Goal: Task Accomplishment & Management: Manage account settings

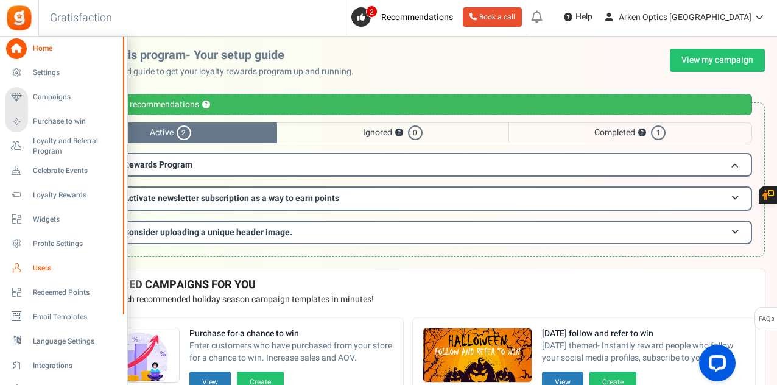
click at [44, 265] on span "Users" at bounding box center [75, 268] width 85 height 10
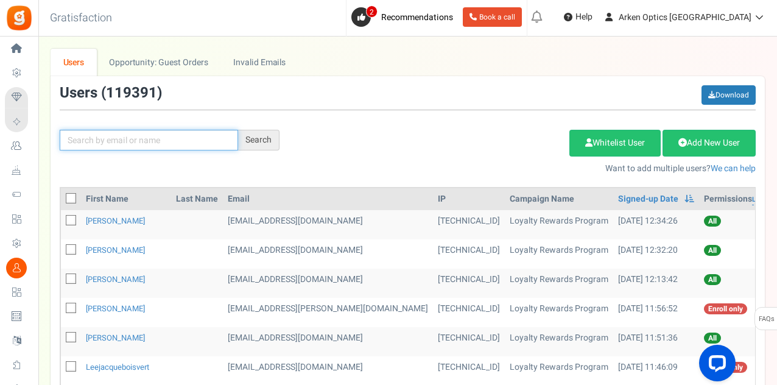
click at [186, 139] on input "text" at bounding box center [149, 140] width 178 height 21
paste input "[EMAIL_ADDRESS][DOMAIN_NAME]"
type input "[EMAIL_ADDRESS][DOMAIN_NAME]"
click at [257, 141] on div "Search" at bounding box center [258, 140] width 41 height 21
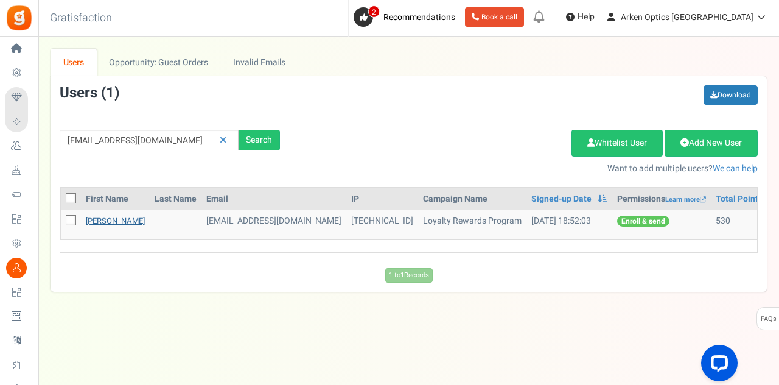
click at [124, 222] on link "[PERSON_NAME]" at bounding box center [115, 221] width 59 height 12
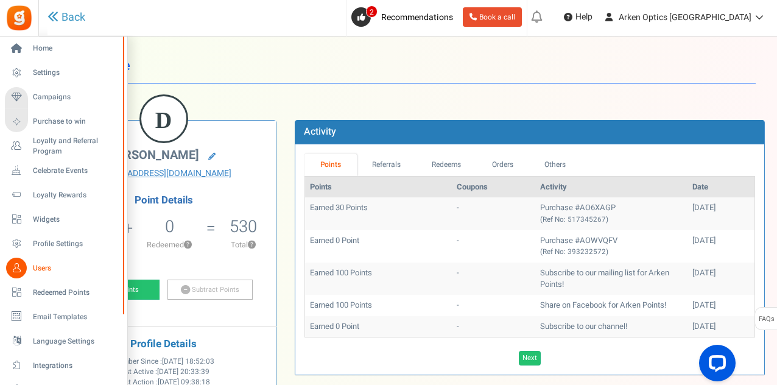
click at [38, 271] on span "Users" at bounding box center [75, 268] width 85 height 10
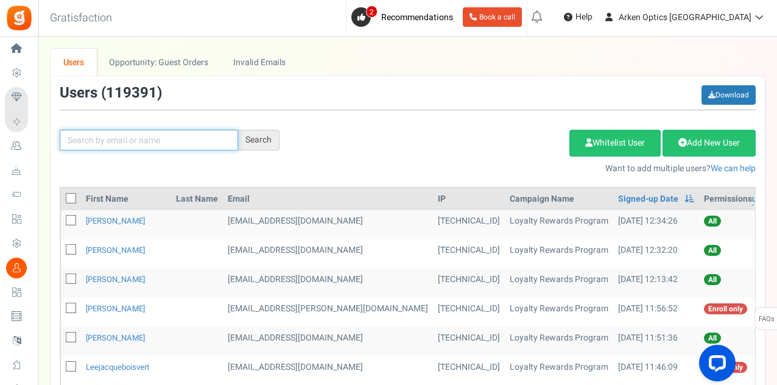
click at [168, 138] on input "text" at bounding box center [149, 140] width 178 height 21
paste input "[EMAIL_ADDRESS][DOMAIN_NAME]"
type input "[EMAIL_ADDRESS][DOMAIN_NAME]"
click at [270, 135] on div "Search" at bounding box center [258, 140] width 41 height 21
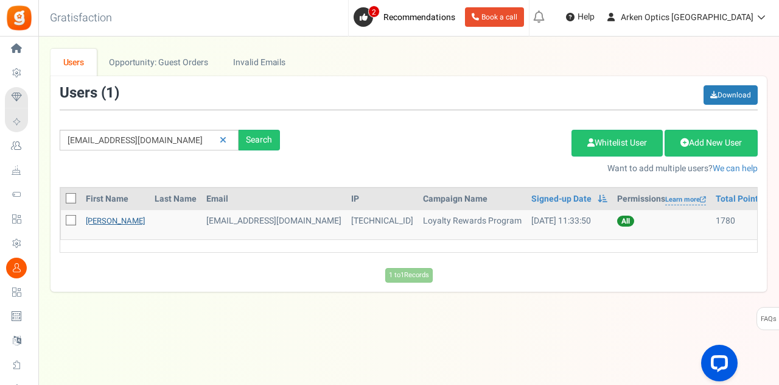
click at [139, 217] on link "[PERSON_NAME]" at bounding box center [115, 221] width 59 height 12
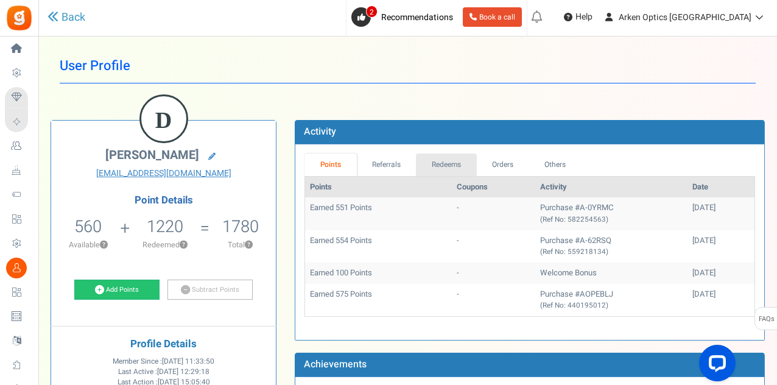
click at [457, 166] on link "Redeems" at bounding box center [446, 164] width 61 height 23
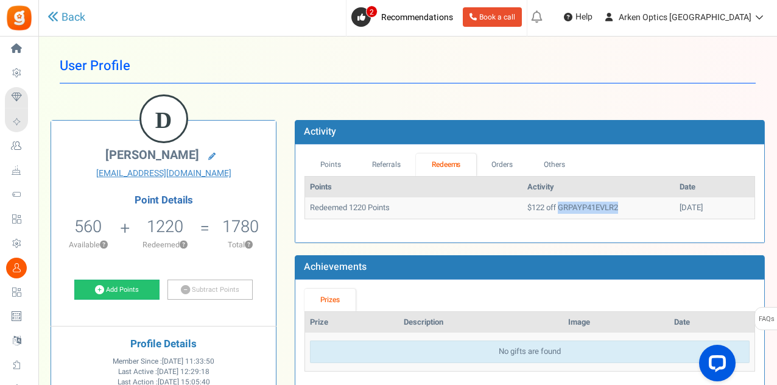
drag, startPoint x: 532, startPoint y: 208, endPoint x: 611, endPoint y: 202, distance: 78.7
click at [611, 202] on td "$122 off GRPAYP41EVLR2" at bounding box center [598, 207] width 152 height 21
copy td "GRPAYP41EVLR2"
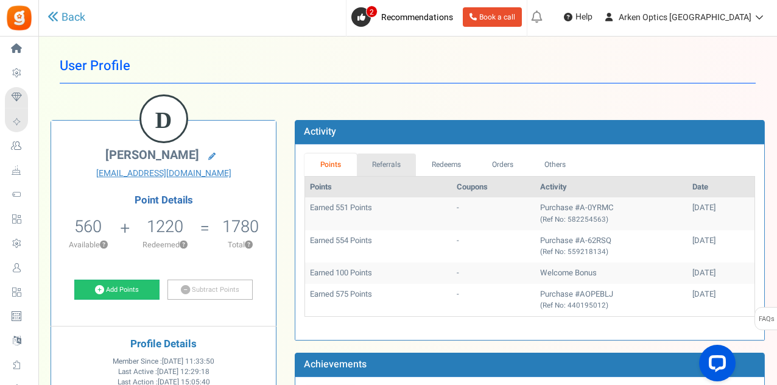
click at [387, 163] on link "Referrals" at bounding box center [387, 164] width 60 height 23
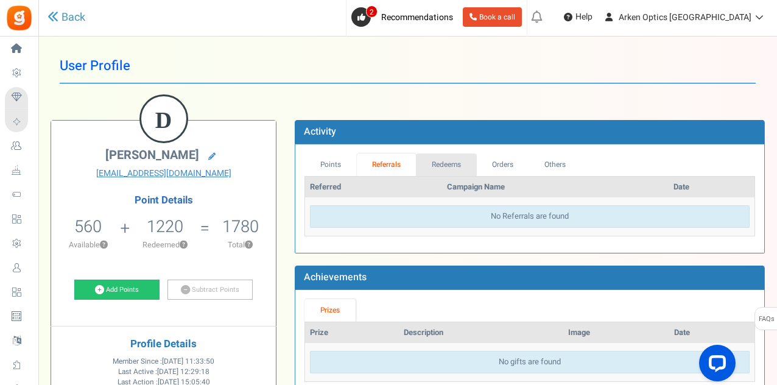
click at [444, 162] on link "Redeems" at bounding box center [446, 164] width 61 height 23
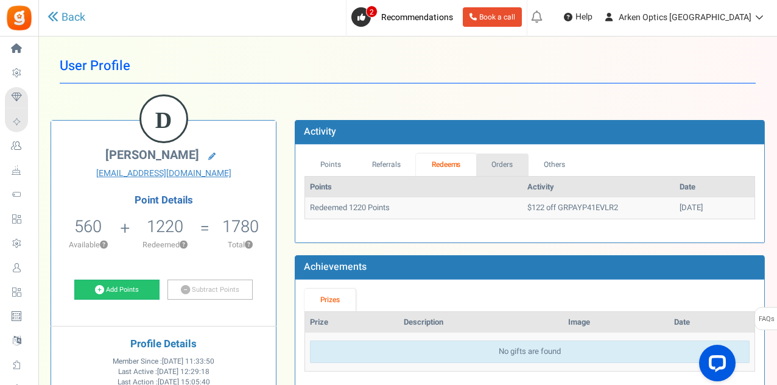
click at [496, 163] on link "Orders" at bounding box center [502, 164] width 52 height 23
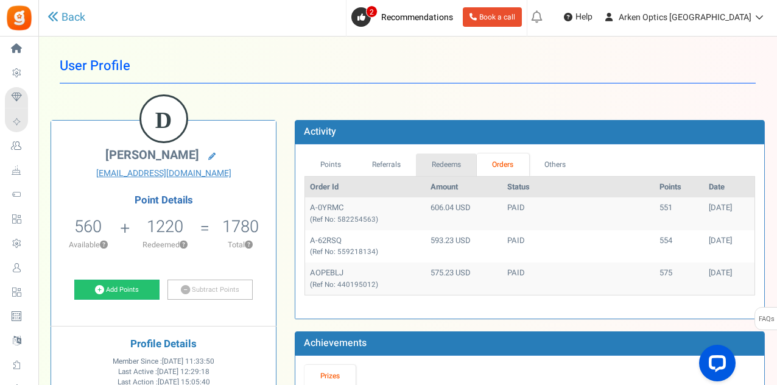
click at [444, 165] on link "Redeems" at bounding box center [446, 164] width 61 height 23
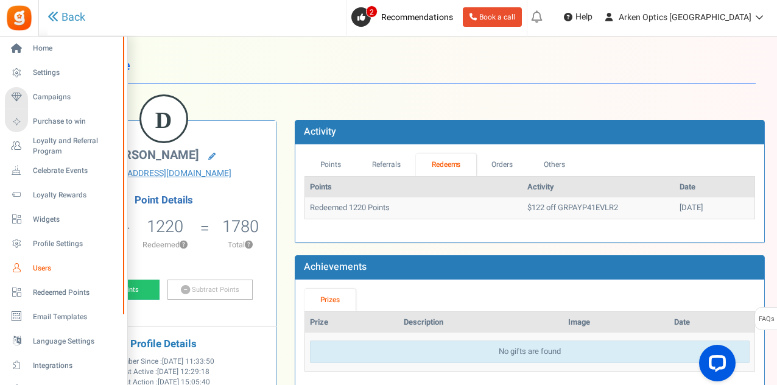
click at [40, 265] on span "Users" at bounding box center [75, 268] width 85 height 10
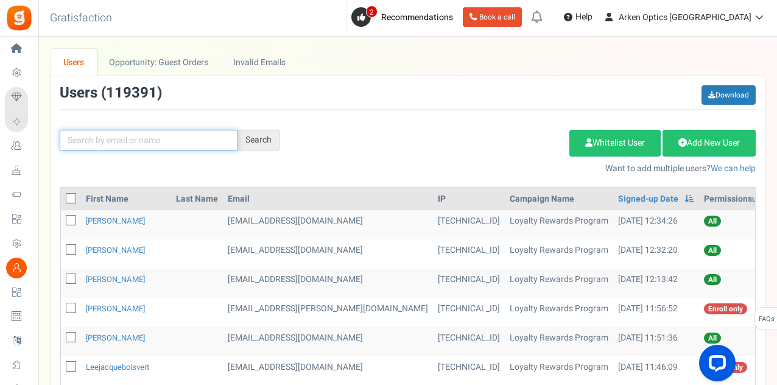
click at [133, 141] on input "text" at bounding box center [149, 140] width 178 height 21
paste input "[EMAIL_ADDRESS][DOMAIN_NAME]"
type input "[EMAIL_ADDRESS][DOMAIN_NAME]"
click at [247, 138] on div "Search" at bounding box center [258, 140] width 41 height 21
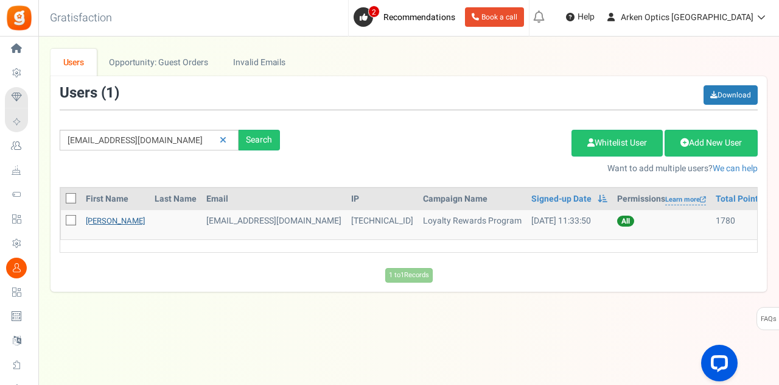
click at [145, 219] on link "[PERSON_NAME]" at bounding box center [115, 221] width 59 height 12
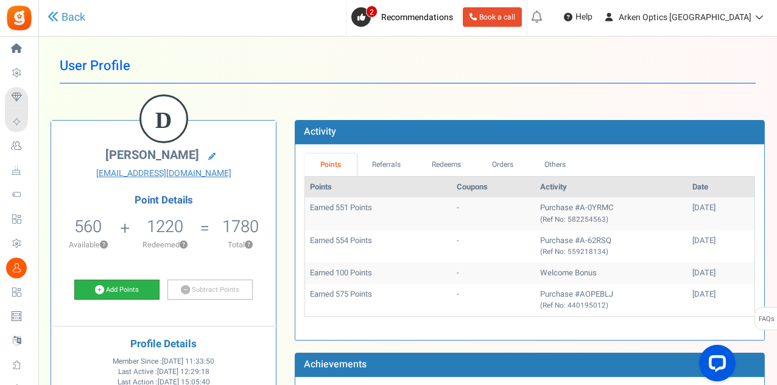
click at [117, 290] on link "Add Points" at bounding box center [116, 289] width 85 height 21
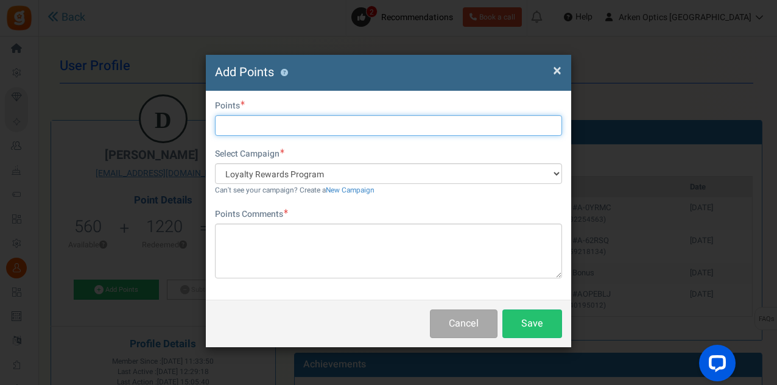
click at [296, 127] on input "text" at bounding box center [388, 125] width 347 height 21
type input "1220"
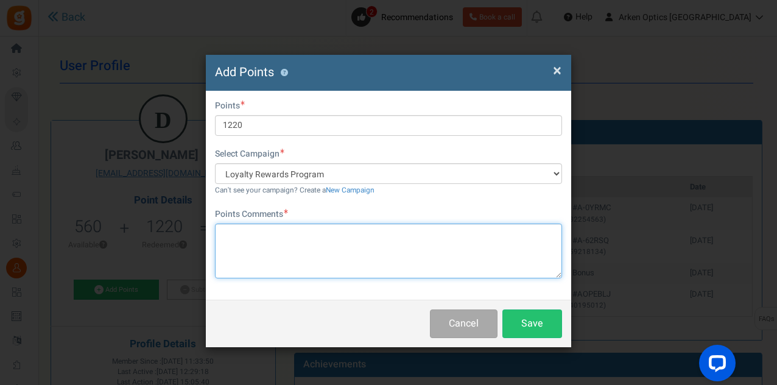
drag, startPoint x: 304, startPoint y: 244, endPoint x: 311, endPoint y: 242, distance: 6.4
click at [306, 244] on textarea at bounding box center [388, 250] width 347 height 55
type textarea "Ca"
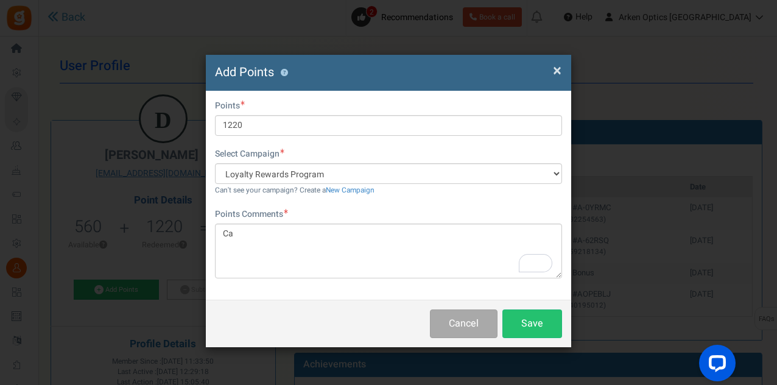
click at [557, 66] on span "×" at bounding box center [557, 70] width 9 height 23
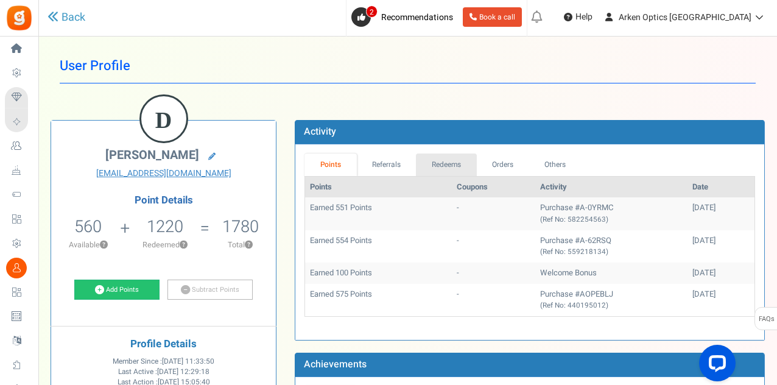
click at [453, 164] on link "Redeems" at bounding box center [446, 164] width 61 height 23
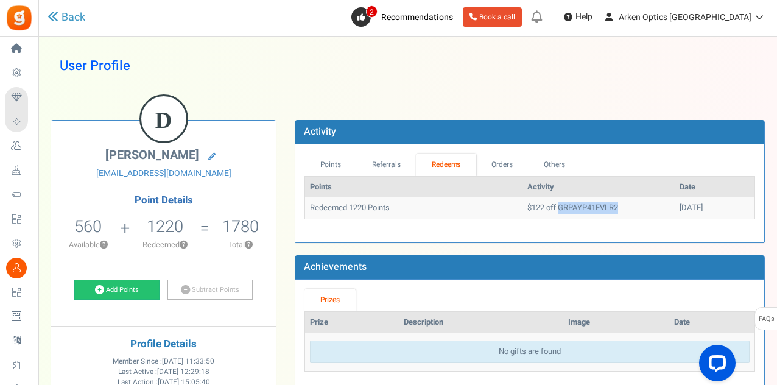
drag, startPoint x: 532, startPoint y: 209, endPoint x: 624, endPoint y: 212, distance: 92.0
click at [624, 212] on td "$122 off GRPAYP41EVLR2" at bounding box center [598, 207] width 152 height 21
copy td "GRPAYP41EVLR2"
click at [133, 290] on link "Add Points" at bounding box center [116, 289] width 85 height 21
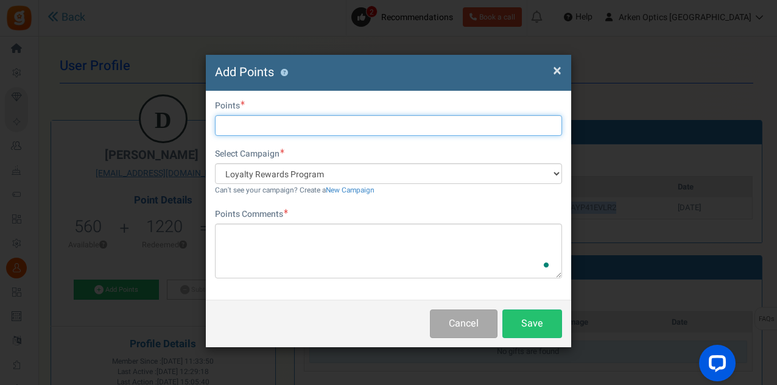
click at [274, 133] on input "text" at bounding box center [388, 125] width 347 height 21
type input "1220"
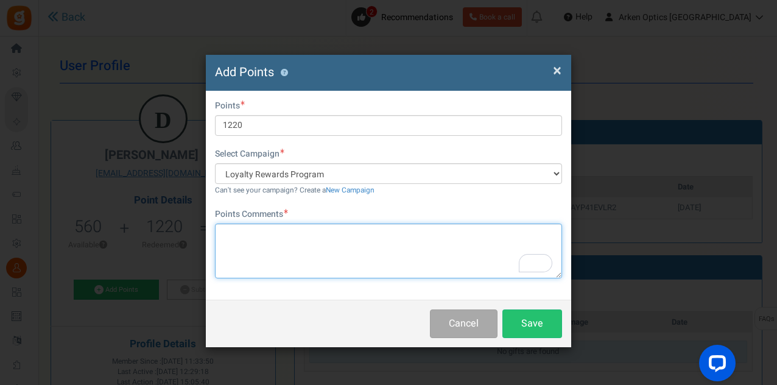
click at [284, 254] on textarea "To enrich screen reader interactions, please activate Accessibility in Grammarl…" at bounding box center [388, 250] width 347 height 55
paste textarea "GRPAYP41EVLR2"
type textarea "Canceled GRPAYP41EVLR2-DL"
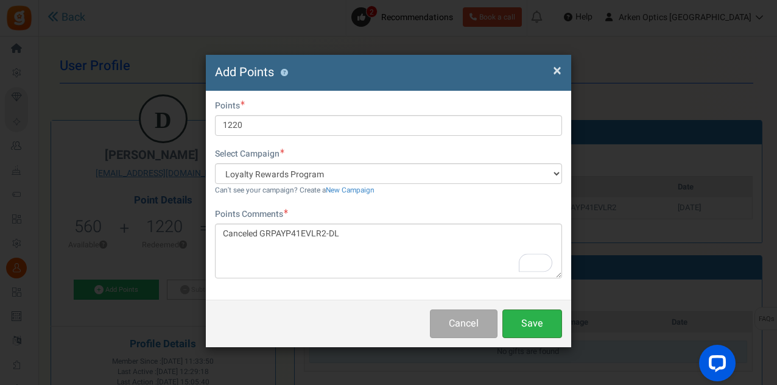
click at [533, 326] on button "Save" at bounding box center [532, 323] width 60 height 29
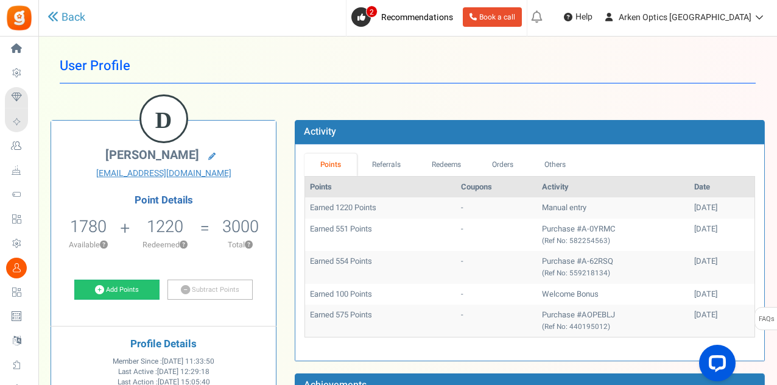
click at [289, 97] on div "User Profile Back D David Edwin Buss davidebuss55@gmail.com Point Details 1780 …" at bounding box center [408, 284] width 714 height 470
